Goal: Information Seeking & Learning: Learn about a topic

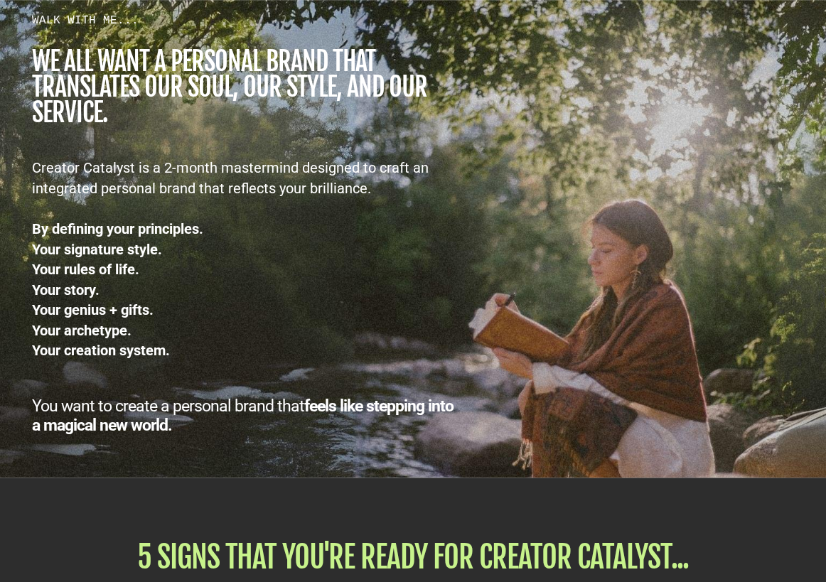
scroll to position [1953, 0]
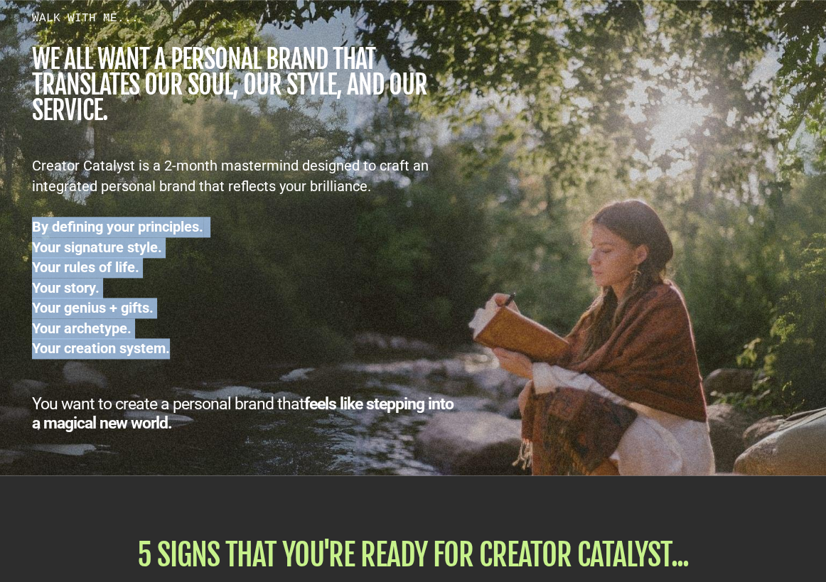
drag, startPoint x: 35, startPoint y: 232, endPoint x: 179, endPoint y: 350, distance: 186.8
click at [179, 350] on div "By defining your principles. Your signature style. Your rules of life. Your sto…" at bounding box center [243, 278] width 423 height 163
drag, startPoint x: 176, startPoint y: 432, endPoint x: 31, endPoint y: 236, distance: 243.9
click at [31, 236] on div "WALK WITH ME... we all want a personal brand that TRANSLATES our SOUL, OUR STYL…" at bounding box center [244, 221] width 452 height 423
copy div "By defining your principles. Your signature style. Your rules of life. Your sto…"
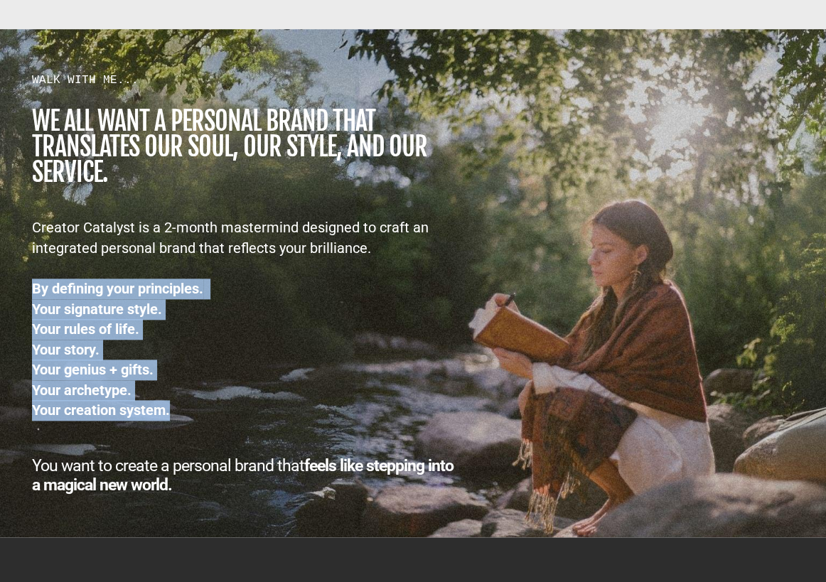
scroll to position [1904, 0]
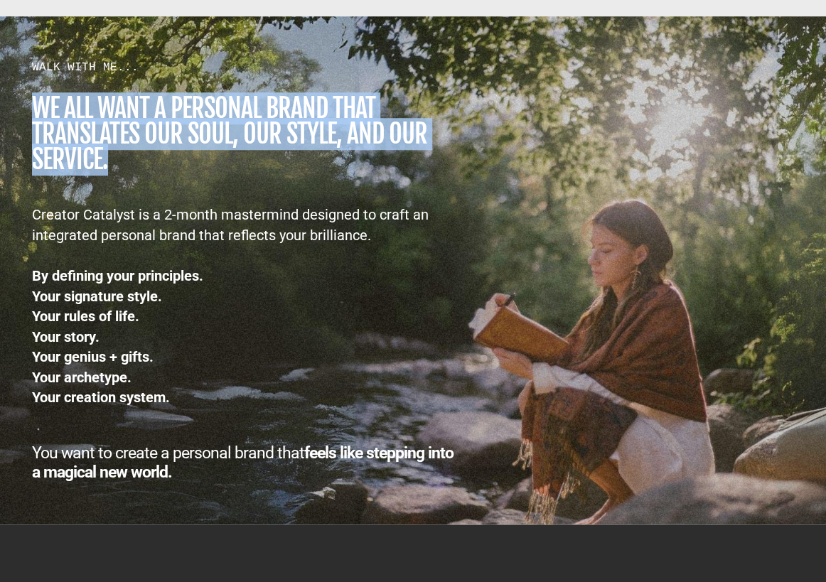
drag, startPoint x: 33, startPoint y: 109, endPoint x: 214, endPoint y: 158, distance: 187.0
click at [214, 158] on h1 "we all want a personal brand that TRANSLATES our SOUL, OUR STYLE, AND OUR SERVI…" at bounding box center [243, 134] width 423 height 77
copy h1 "we all want a personal brand that TRANSLATES our SOUL, OUR STYLE, AND OUR SERVI…"
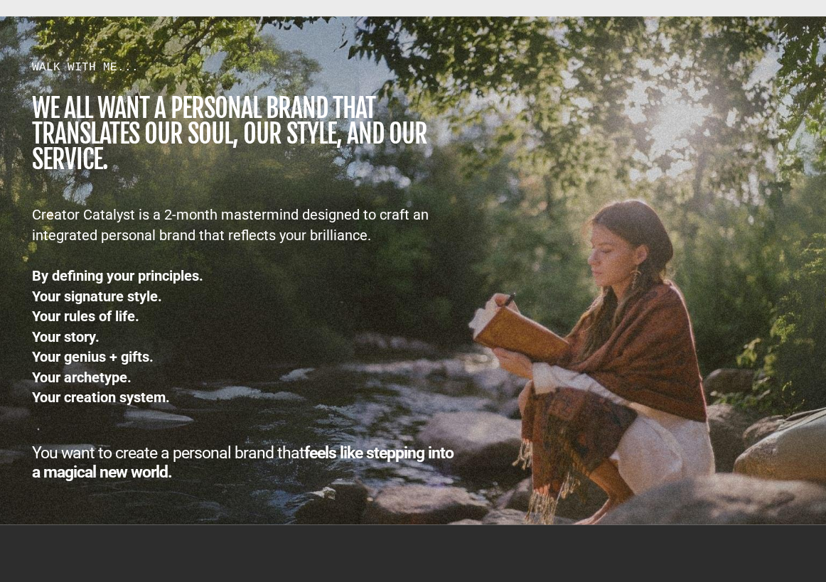
click at [108, 173] on h1 "we all want a personal brand that TRANSLATES our SOUL, OUR STYLE, AND OUR SERVI…" at bounding box center [243, 134] width 423 height 77
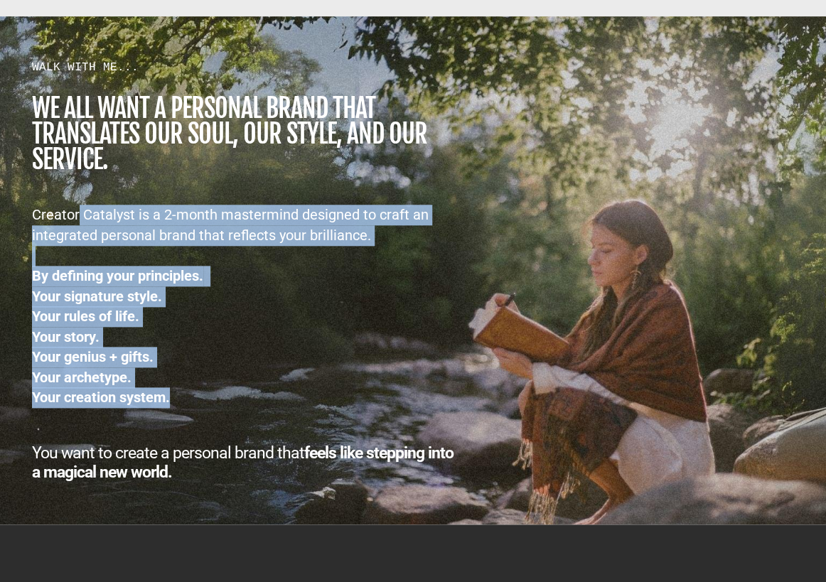
drag, startPoint x: 33, startPoint y: 216, endPoint x: 171, endPoint y: 399, distance: 228.8
click at [171, 399] on div "Creator Catalyst is a 2-month mastermind designed to craft an integrated person…" at bounding box center [243, 306] width 423 height 203
drag, startPoint x: 178, startPoint y: 481, endPoint x: 24, endPoint y: 219, distance: 303.8
click at [24, 219] on div "WALK WITH ME... we all want a personal brand that TRANSLATES our SOUL, OUR STYL…" at bounding box center [244, 270] width 452 height 423
copy div "Creator Catalyst is a 2-month mastermind designed to craft an integrated person…"
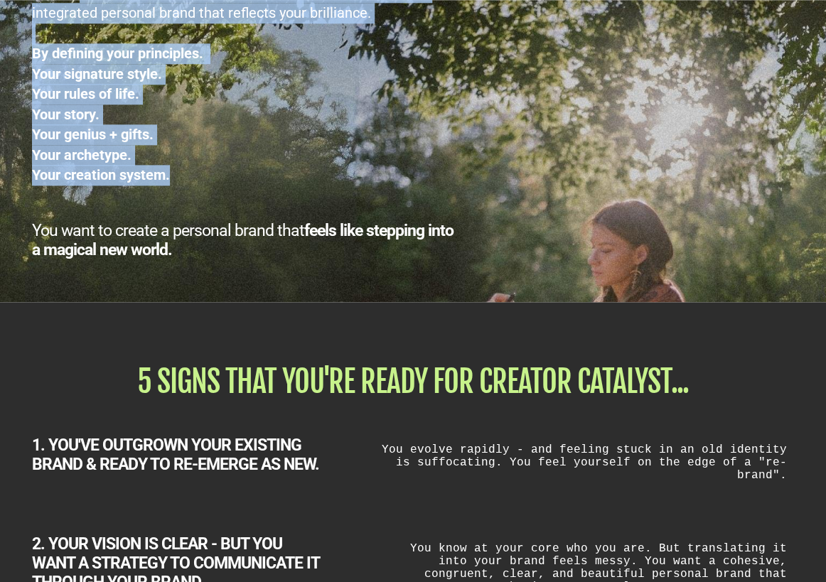
scroll to position [2128, 0]
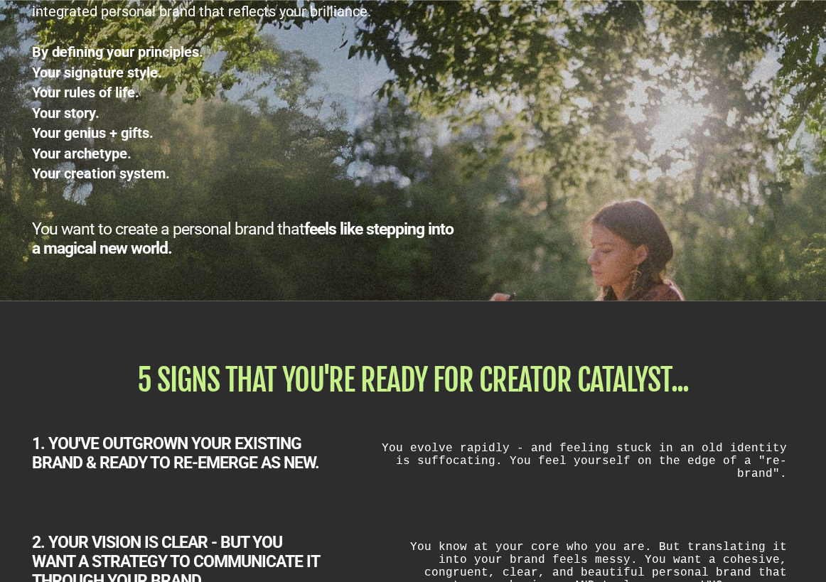
click at [237, 267] on div "WALK WITH ME... we all want a personal brand that TRANSLATES our SOUL, OUR STYL…" at bounding box center [413, 47] width 826 height 480
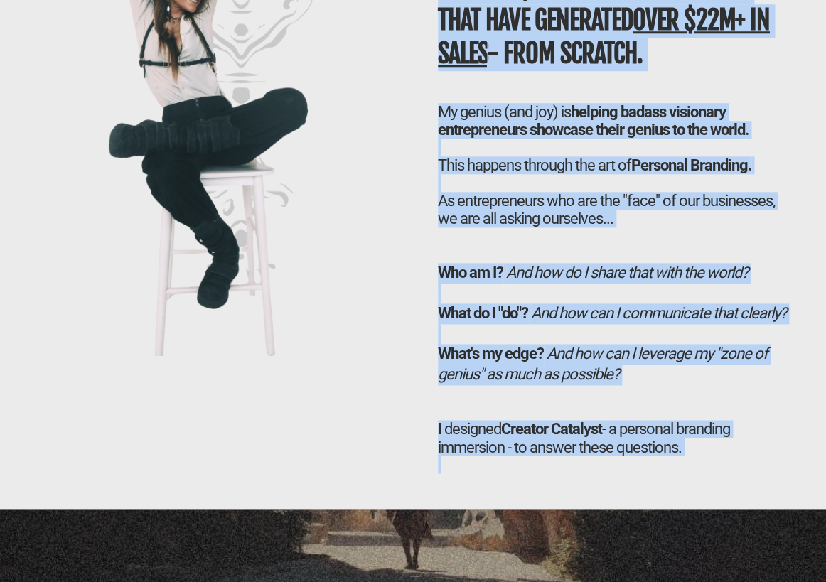
scroll to position [3692, 0]
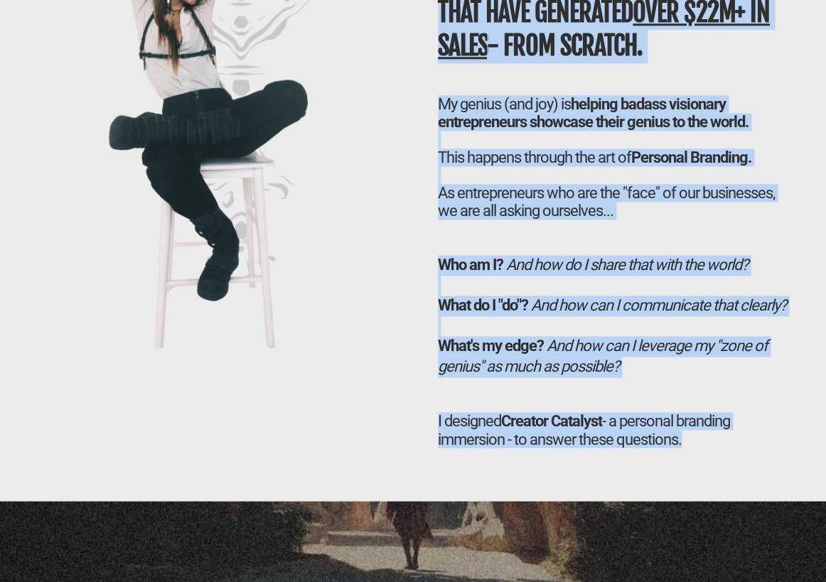
drag, startPoint x: 436, startPoint y: 13, endPoint x: 713, endPoint y: 455, distance: 521.4
click at [713, 455] on div "Hi, I’m [PERSON_NAME] (the homies call me RAYRAY) In my career, I've helped LAU…" at bounding box center [615, 185] width 384 height 559
copy div "Hi, I’m [PERSON_NAME] (the homies call me RAYRAY) In my career, I've helped LAU…"
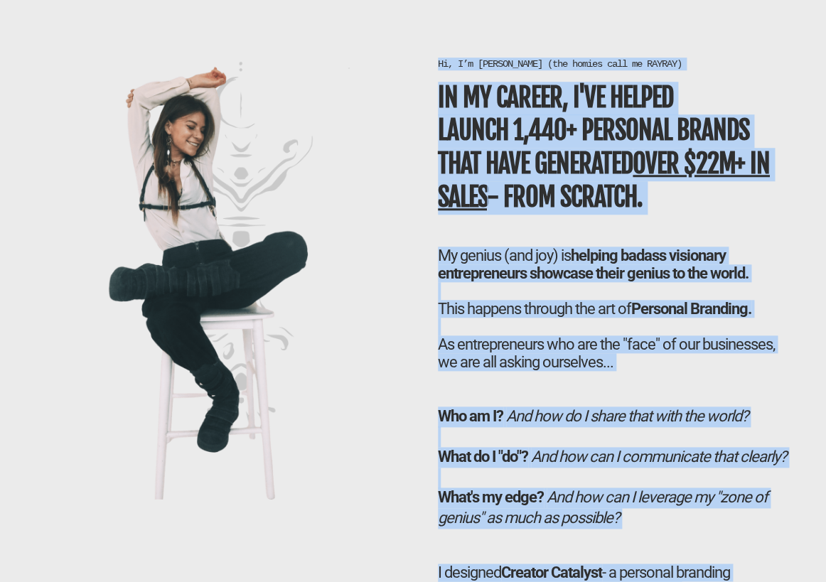
scroll to position [3539, 0]
